Goal: Transaction & Acquisition: Book appointment/travel/reservation

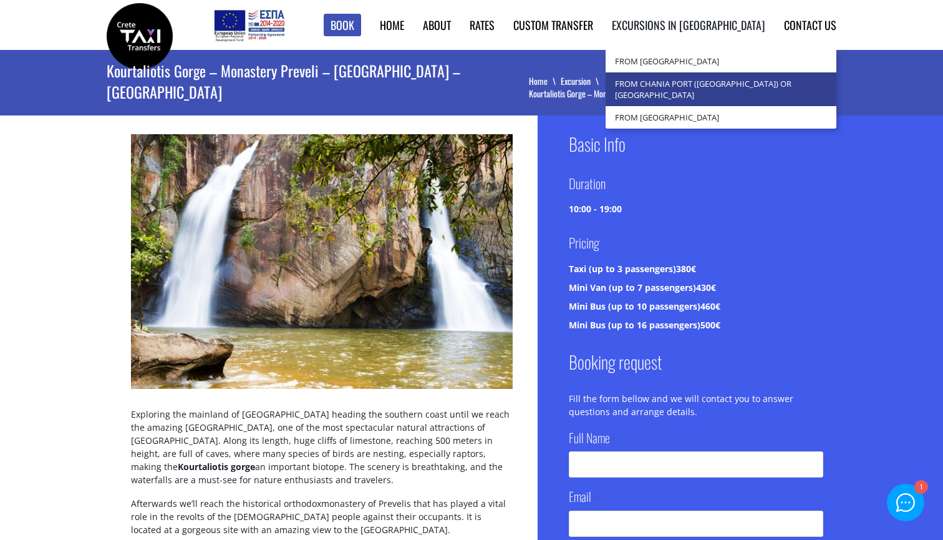
click at [733, 76] on link "from Chania Port ([GEOGRAPHIC_DATA]) or [GEOGRAPHIC_DATA]" at bounding box center [721, 89] width 231 height 34
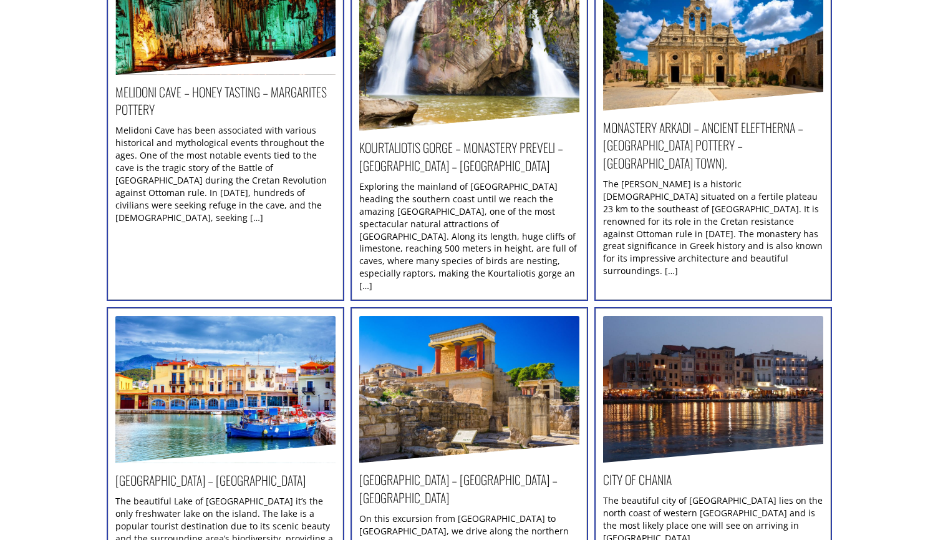
scroll to position [225, 0]
click at [164, 392] on img at bounding box center [225, 389] width 220 height 147
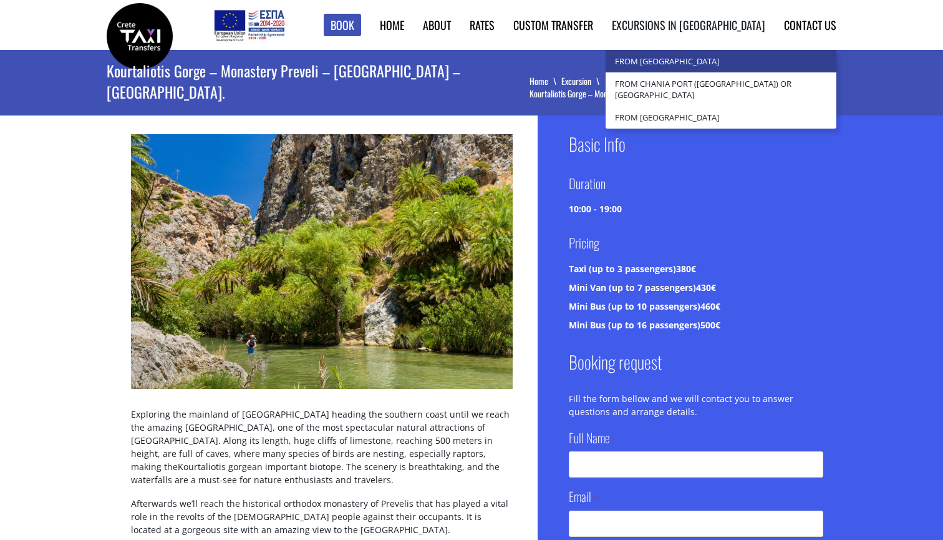
click at [724, 64] on link "from [GEOGRAPHIC_DATA]" at bounding box center [721, 61] width 231 height 22
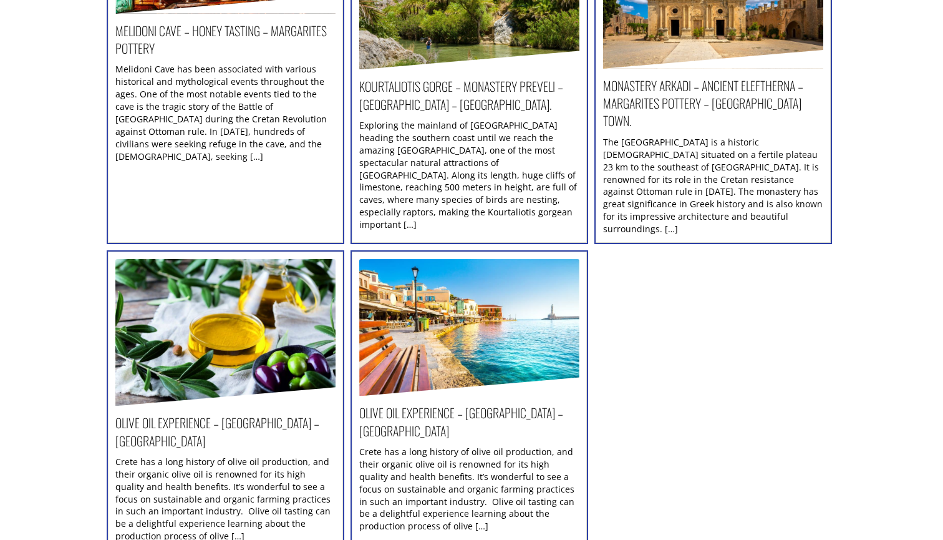
scroll to position [314, 0]
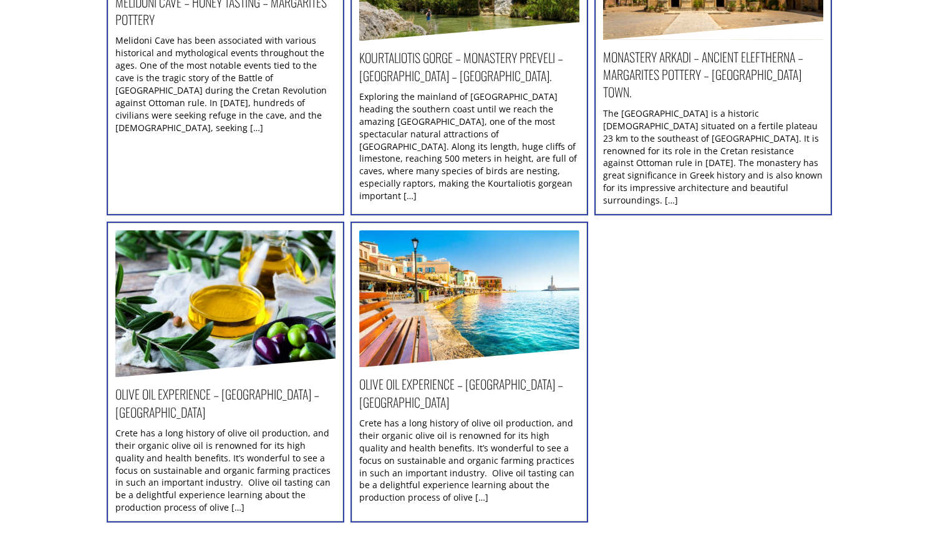
click at [257, 385] on h2 "Olive oil experience – [GEOGRAPHIC_DATA] – [GEOGRAPHIC_DATA]" at bounding box center [225, 406] width 220 height 42
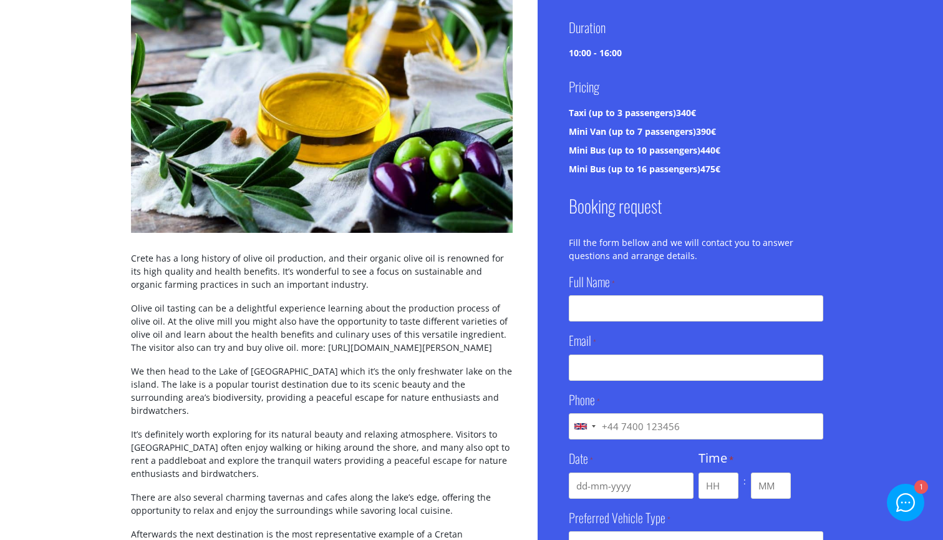
scroll to position [89, 0]
